Goal: Information Seeking & Learning: Learn about a topic

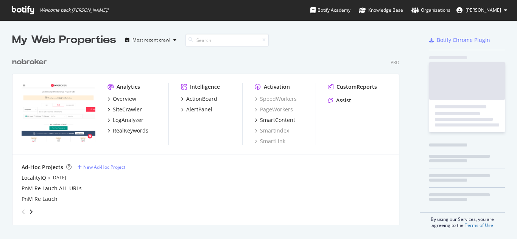
scroll to position [172, 387]
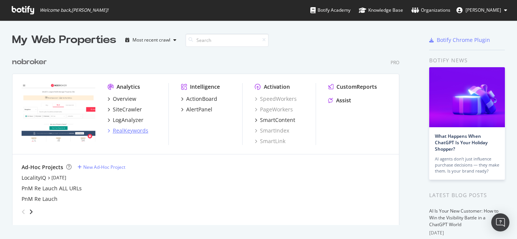
click at [124, 131] on div "RealKeywords" at bounding box center [131, 131] width 36 height 8
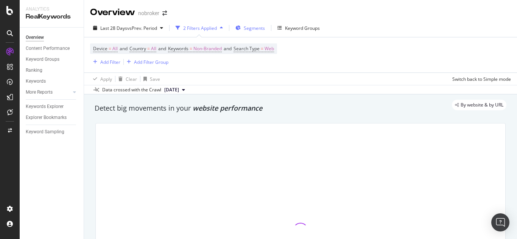
click at [258, 25] on span "Segments" at bounding box center [254, 28] width 21 height 6
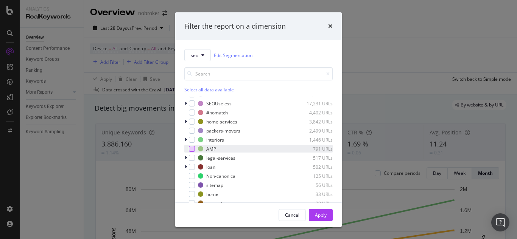
scroll to position [38, 0]
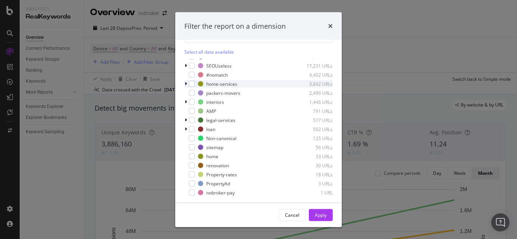
click at [185, 85] on icon "modal" at bounding box center [186, 84] width 2 height 5
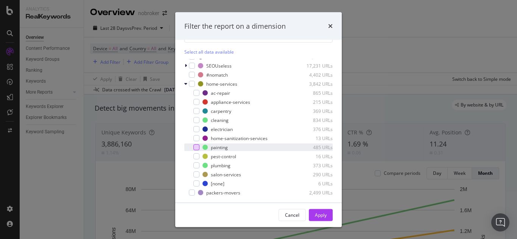
click at [199, 147] on div "modal" at bounding box center [196, 147] width 6 height 6
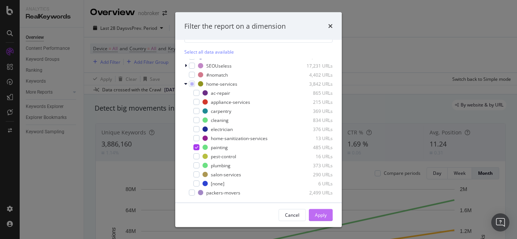
click at [322, 216] on div "Apply" at bounding box center [321, 215] width 12 height 6
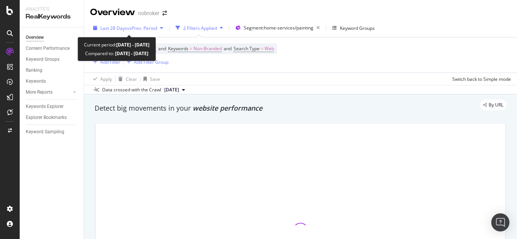
click at [131, 25] on span "vs Prev. Period" at bounding box center [142, 28] width 30 height 6
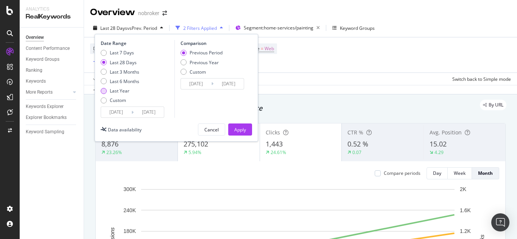
click at [105, 92] on div "Last Year" at bounding box center [104, 91] width 6 height 6
type input "[DATE]"
click at [117, 110] on input "[DATE]" at bounding box center [116, 112] width 30 height 11
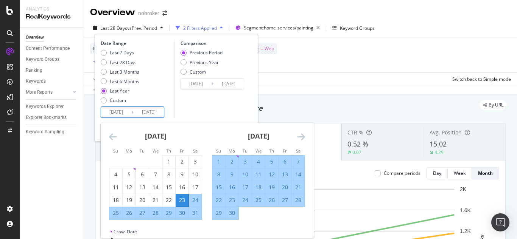
click at [114, 132] on icon "Move backward to switch to the previous month." at bounding box center [113, 136] width 8 height 9
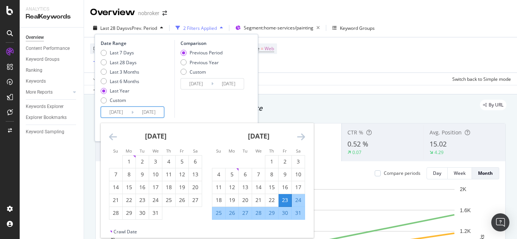
click at [114, 132] on icon "Move backward to switch to the previous month." at bounding box center [113, 136] width 8 height 9
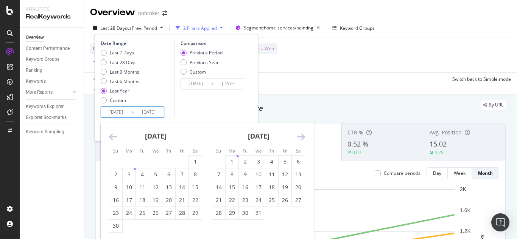
click at [114, 132] on icon "Move backward to switch to the previous month." at bounding box center [113, 136] width 8 height 9
click at [115, 132] on icon "Move backward to switch to the previous month." at bounding box center [113, 136] width 8 height 9
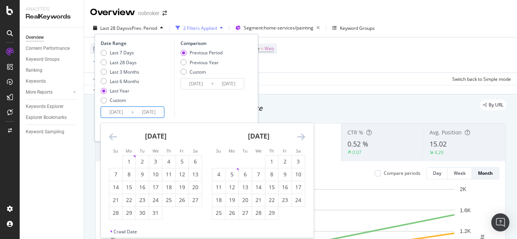
click at [115, 132] on icon "Move backward to switch to the previous month." at bounding box center [113, 136] width 8 height 9
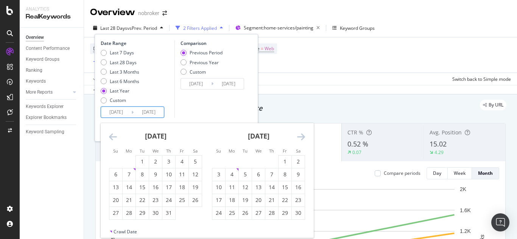
click at [115, 132] on icon "Move backward to switch to the previous month." at bounding box center [113, 136] width 8 height 9
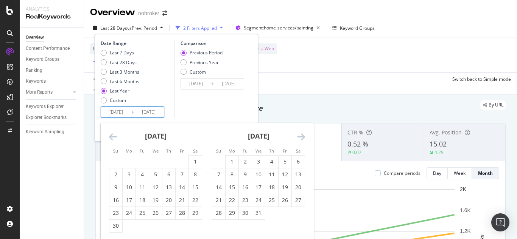
click at [115, 132] on icon "Move backward to switch to the previous month." at bounding box center [113, 136] width 8 height 9
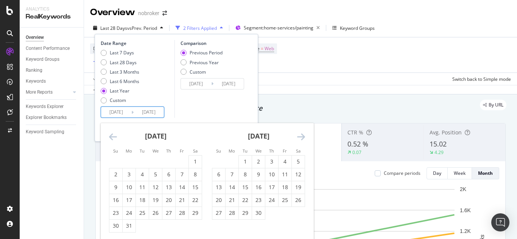
click at [115, 132] on icon "Move backward to switch to the previous month." at bounding box center [113, 136] width 8 height 9
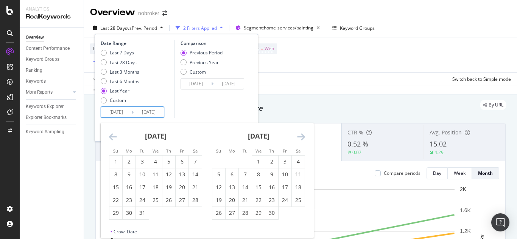
click at [115, 132] on icon "Move backward to switch to the previous month." at bounding box center [113, 136] width 8 height 9
click at [199, 161] on div "1" at bounding box center [195, 162] width 13 height 8
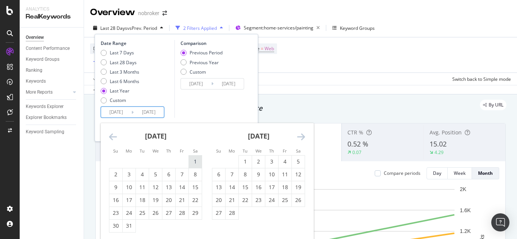
type input "[DATE]"
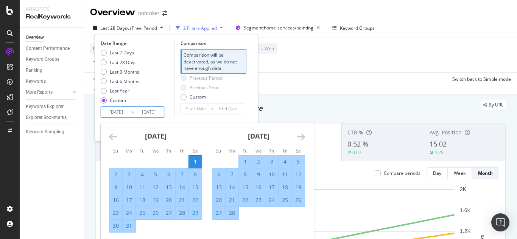
click at [195, 118] on div "Comparison Comparison will be deactivated, as we do not have enough data. Previ…" at bounding box center [210, 79] width 72 height 78
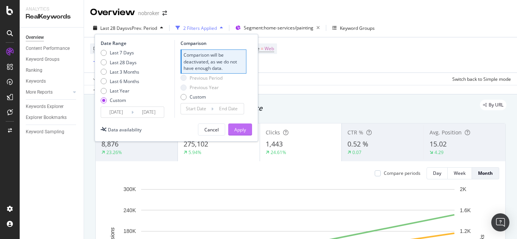
click at [239, 127] on div "Apply" at bounding box center [240, 130] width 12 height 6
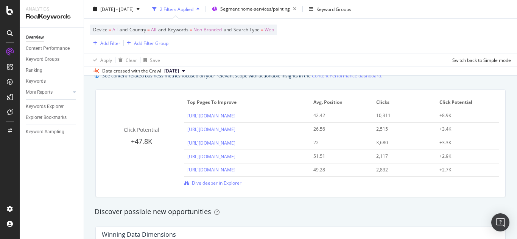
scroll to position [529, 0]
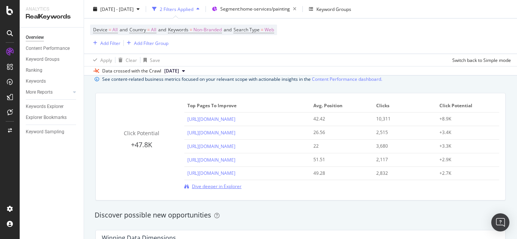
click at [225, 185] on span "Dive deeper in Explorer" at bounding box center [217, 186] width 50 height 6
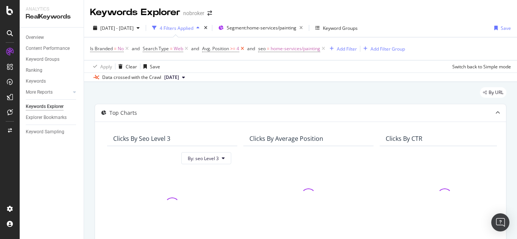
click at [244, 47] on icon at bounding box center [242, 49] width 6 height 8
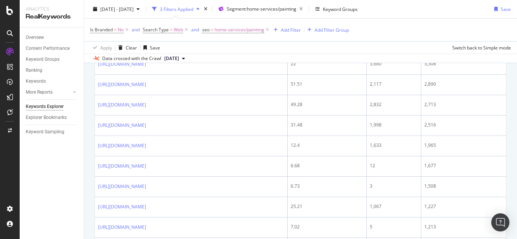
scroll to position [227, 0]
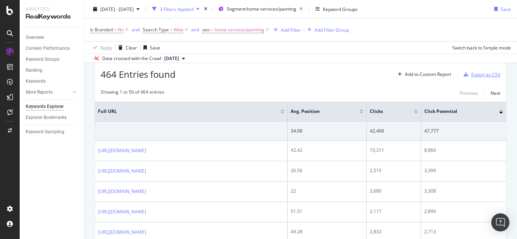
click at [471, 75] on div "Export as CSV" at bounding box center [485, 74] width 29 height 6
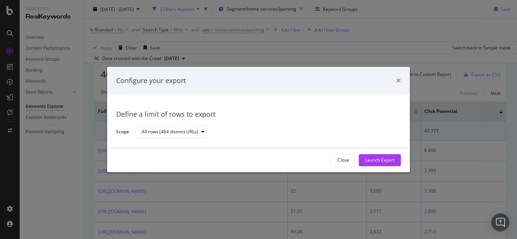
click at [399, 82] on icon "times" at bounding box center [398, 81] width 5 height 6
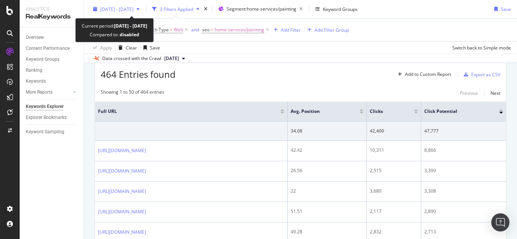
click at [123, 9] on span "[DATE] - [DATE]" at bounding box center [116, 9] width 33 height 6
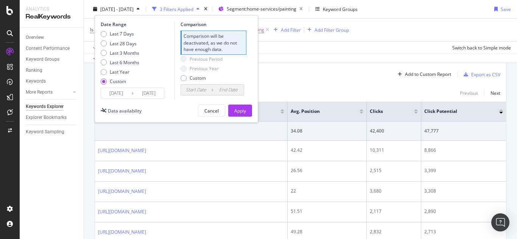
click at [123, 94] on input "[DATE]" at bounding box center [116, 93] width 30 height 11
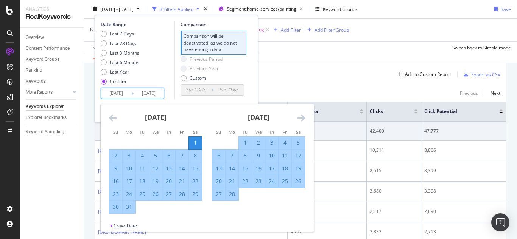
click at [113, 118] on icon "Move backward to switch to the previous month." at bounding box center [113, 117] width 8 height 9
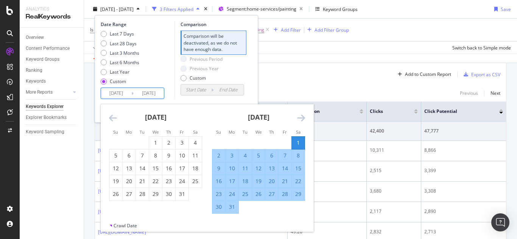
click at [113, 118] on icon "Move backward to switch to the previous month." at bounding box center [113, 117] width 8 height 9
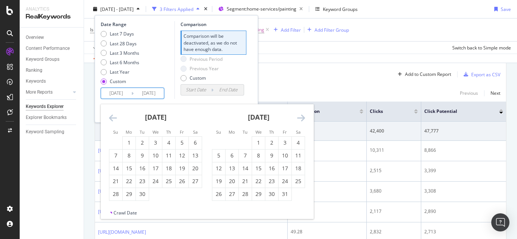
click at [113, 118] on icon "Move backward to switch to the previous month." at bounding box center [113, 117] width 8 height 9
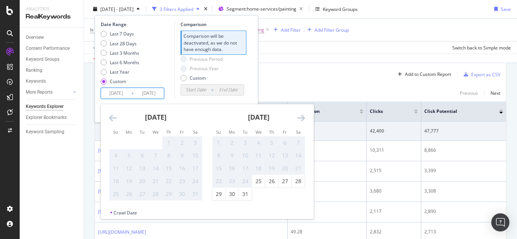
click at [113, 118] on icon "Move backward to switch to the previous month." at bounding box center [113, 117] width 8 height 9
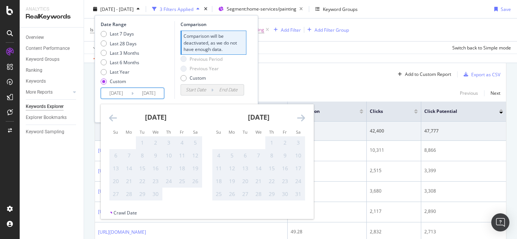
click at [113, 118] on icon "Move backward to switch to the previous month." at bounding box center [113, 117] width 8 height 9
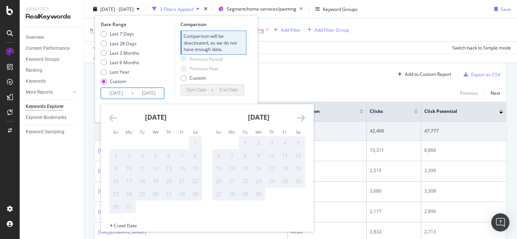
click at [303, 117] on icon "Move forward to switch to the next month." at bounding box center [301, 117] width 8 height 9
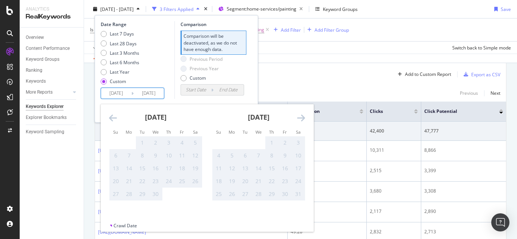
click at [303, 117] on icon "Move forward to switch to the next month." at bounding box center [301, 117] width 8 height 9
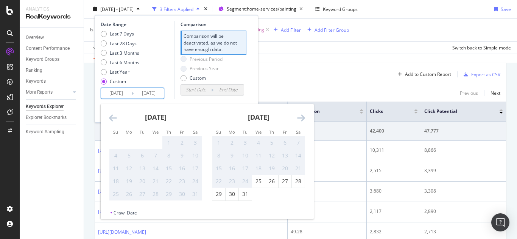
click at [303, 117] on icon "Move forward to switch to the next month." at bounding box center [301, 117] width 8 height 9
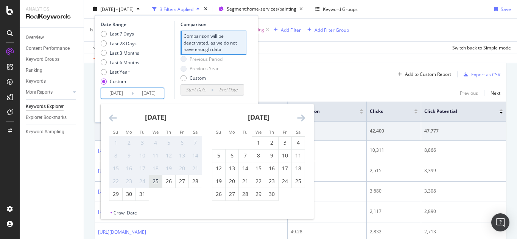
click at [155, 182] on div "25" at bounding box center [155, 182] width 13 height 8
type input "[DATE]"
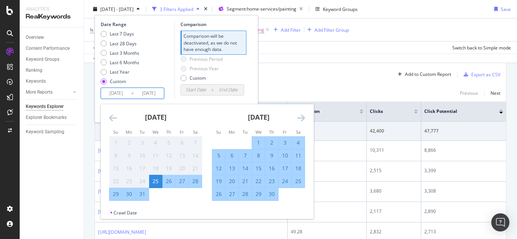
click at [233, 98] on div "Comparison Comparison will be deactivated, as we do not have enough data. Previ…" at bounding box center [210, 60] width 72 height 78
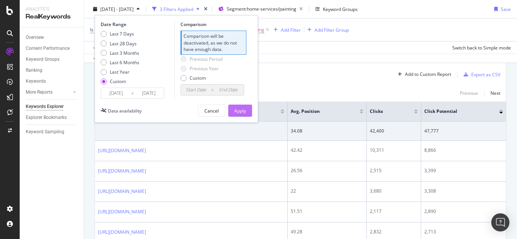
click at [234, 116] on button "Apply" at bounding box center [240, 111] width 24 height 12
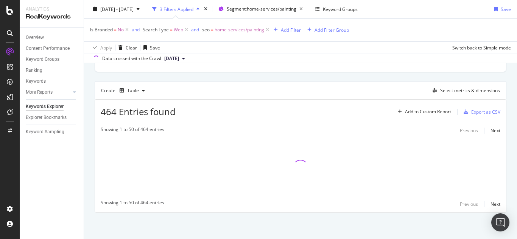
scroll to position [189, 0]
click at [179, 61] on span "[DATE]" at bounding box center [171, 58] width 15 height 7
click at [296, 53] on div "Apply Clear Save 0.02 % Clicks ( 42K on 208M ) 0 % URLs ( 464 on 17M ) Switch b…" at bounding box center [300, 47] width 433 height 12
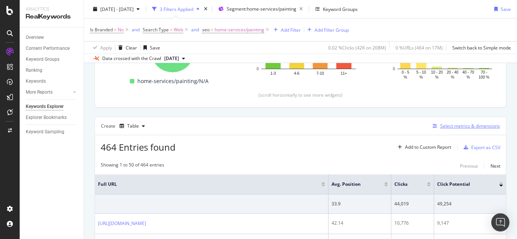
scroll to position [152, 0]
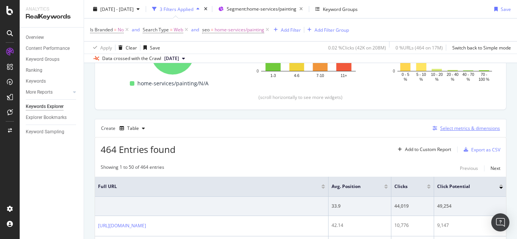
click at [459, 127] on div "Select metrics & dimensions" at bounding box center [470, 128] width 60 height 6
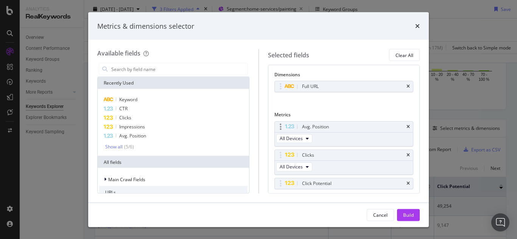
scroll to position [21, 0]
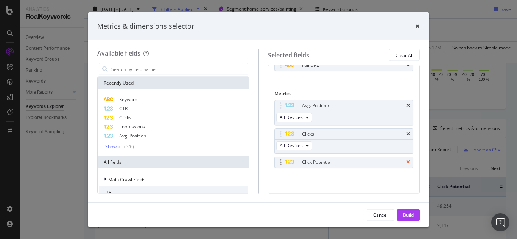
click at [406, 164] on icon "times" at bounding box center [407, 162] width 3 height 5
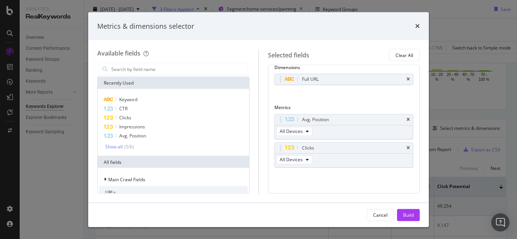
scroll to position [7, 0]
click at [145, 128] on div "Impressions" at bounding box center [173, 127] width 148 height 9
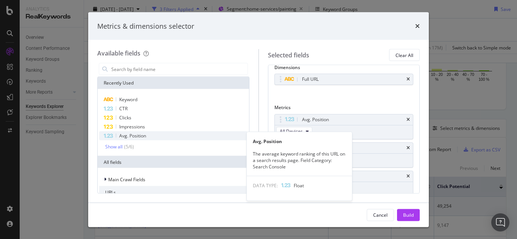
scroll to position [21, 0]
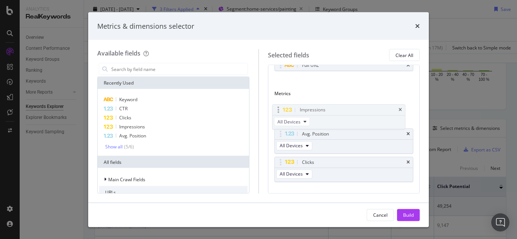
drag, startPoint x: 282, startPoint y: 162, endPoint x: 279, endPoint y: 110, distance: 52.2
click at [279, 110] on body "Analytics RealKeywords Overview Content Performance Keyword Groups Ranking Keyw…" at bounding box center [258, 119] width 517 height 239
drag, startPoint x: 279, startPoint y: 136, endPoint x: 280, endPoint y: 115, distance: 20.8
click at [280, 115] on body "Analytics RealKeywords Overview Content Performance Keyword Groups Ranking Keyw…" at bounding box center [258, 119] width 517 height 239
click at [123, 145] on div "( 5 / 6 )" at bounding box center [128, 147] width 11 height 6
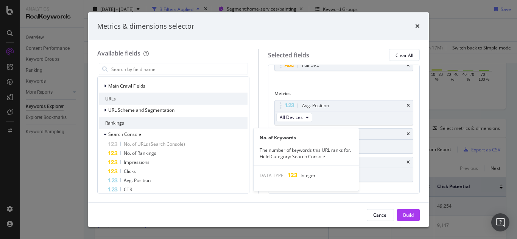
scroll to position [113, 0]
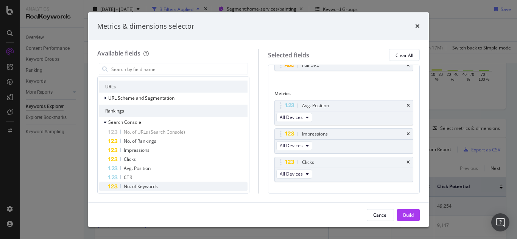
click at [146, 188] on span "No. of Keywords" at bounding box center [141, 186] width 34 height 6
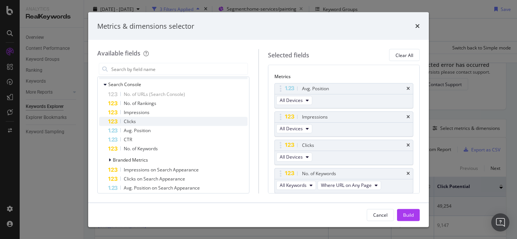
scroll to position [189, 0]
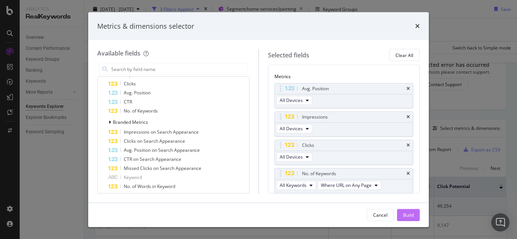
click at [414, 218] on button "Build" at bounding box center [408, 215] width 23 height 12
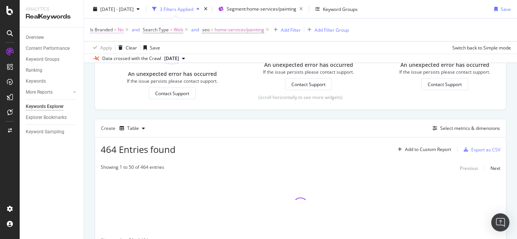
click at [115, 31] on span "=" at bounding box center [115, 29] width 3 height 6
click at [105, 38] on icon at bounding box center [102, 35] width 5 height 5
click at [306, 45] on div "Apply Clear Save Switch back to Simple mode" at bounding box center [300, 47] width 433 height 12
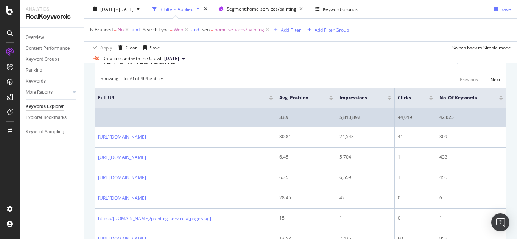
scroll to position [227, 0]
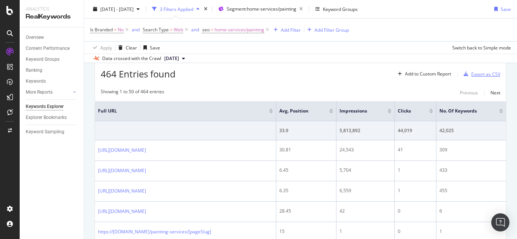
click at [475, 78] on div "Export as CSV" at bounding box center [480, 73] width 40 height 11
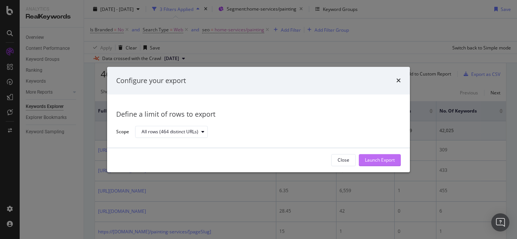
click at [378, 160] on div "Launch Export" at bounding box center [380, 160] width 30 height 6
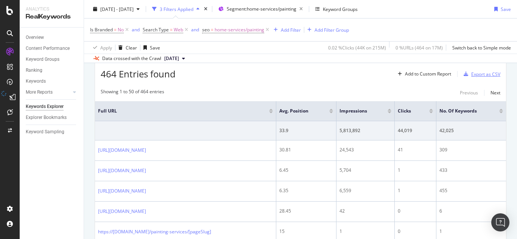
click at [473, 72] on div "Export as CSV" at bounding box center [485, 74] width 29 height 6
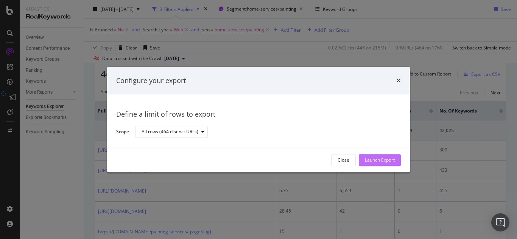
click at [386, 161] on div "Launch Export" at bounding box center [380, 160] width 30 height 6
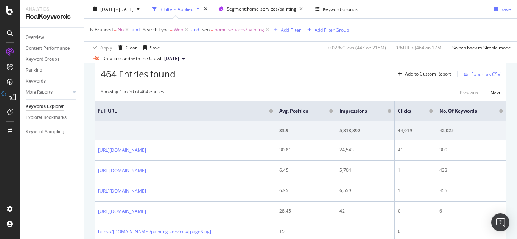
click at [3, 239] on icon "close toast" at bounding box center [1, 242] width 3 height 6
